Goal: Go to known website: Go to known website

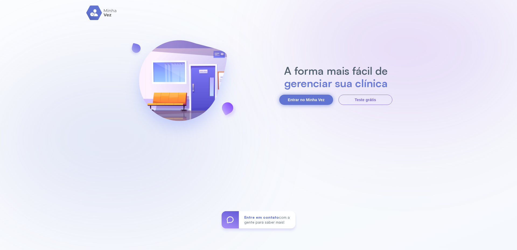
click at [301, 101] on button "Entrar no Minha Vez" at bounding box center [306, 99] width 54 height 10
click at [299, 101] on button "Entrar no Minha Vez" at bounding box center [306, 99] width 54 height 10
